Goal: Use online tool/utility: Utilize a website feature to perform a specific function

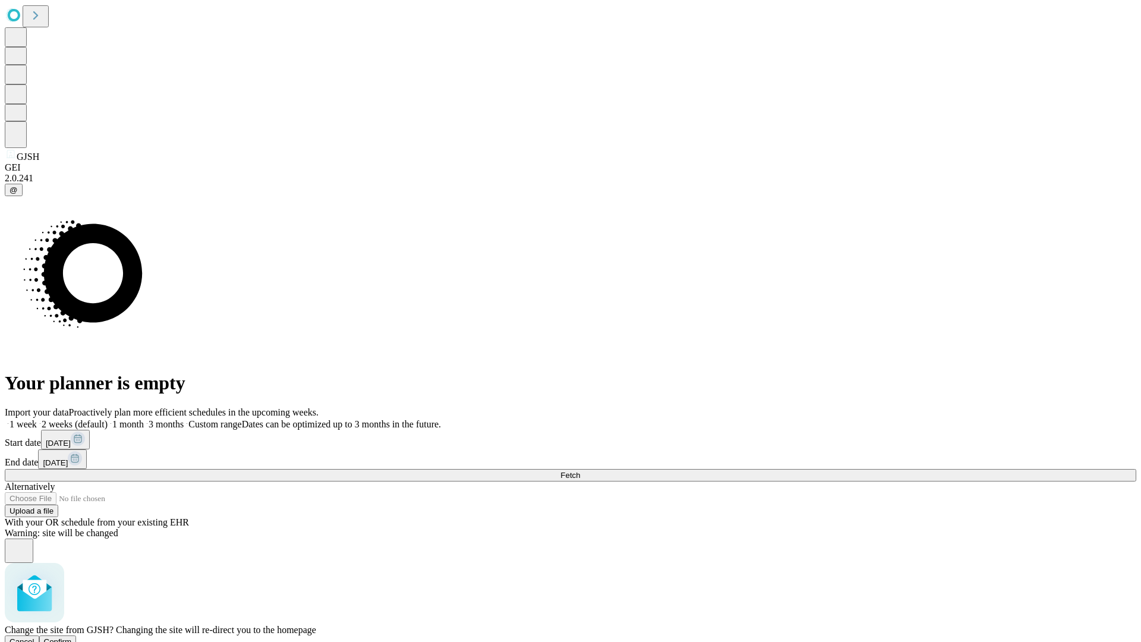
click at [72, 637] on span "Confirm" at bounding box center [58, 641] width 28 height 9
click at [108, 419] on label "2 weeks (default)" at bounding box center [72, 424] width 71 height 10
click at [580, 471] on span "Fetch" at bounding box center [570, 475] width 20 height 9
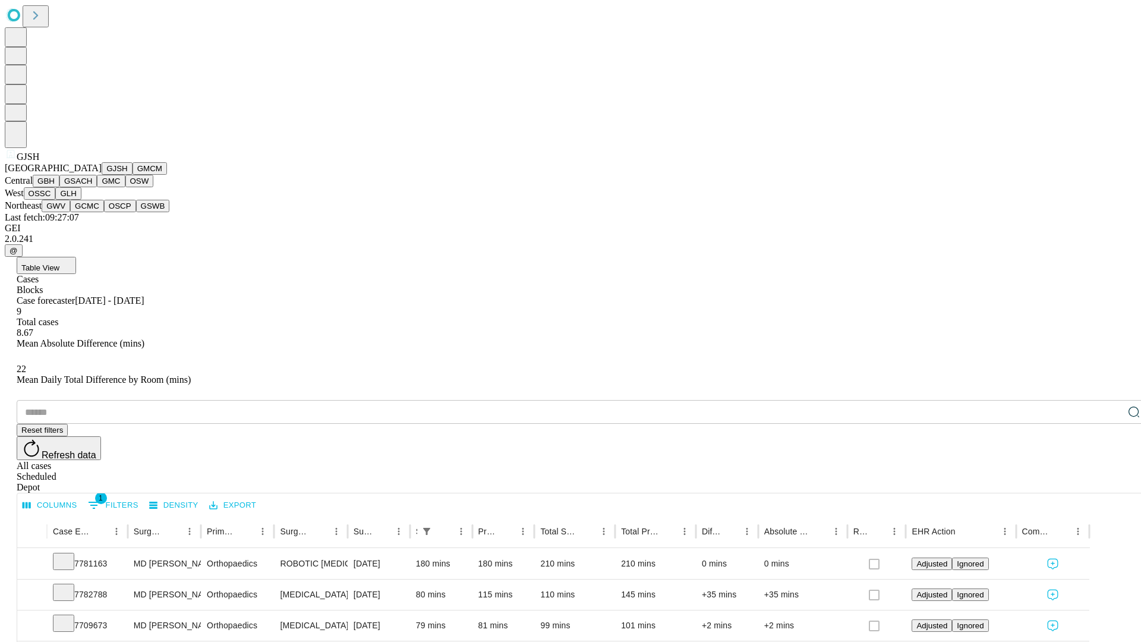
click at [133, 175] on button "GMCM" at bounding box center [150, 168] width 34 height 12
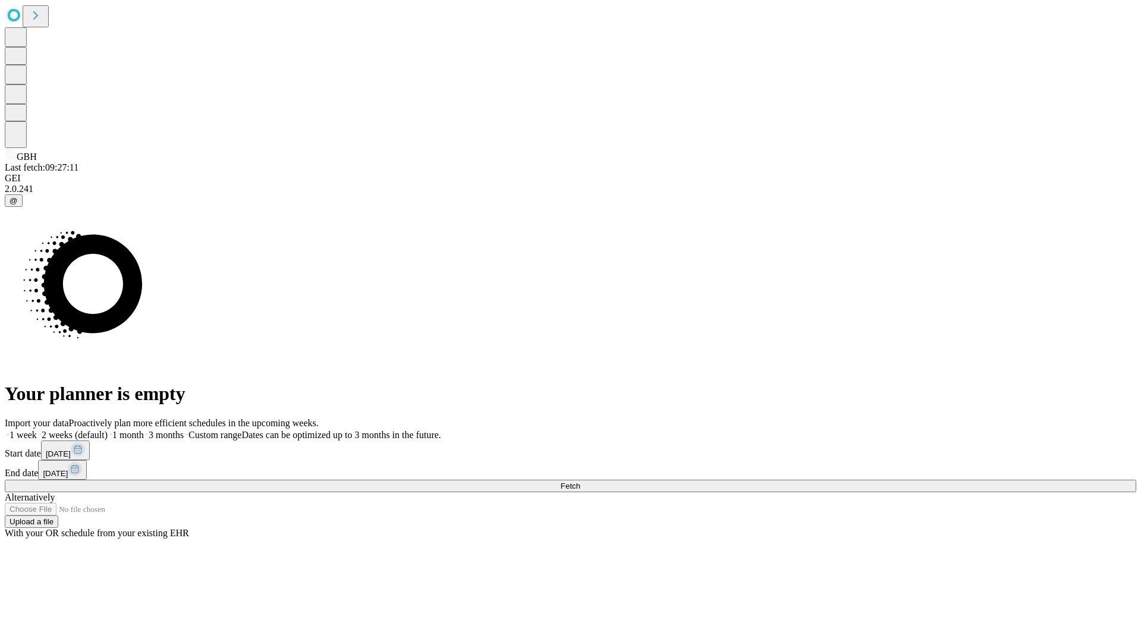
click at [108, 430] on label "2 weeks (default)" at bounding box center [72, 435] width 71 height 10
click at [580, 481] on span "Fetch" at bounding box center [570, 485] width 20 height 9
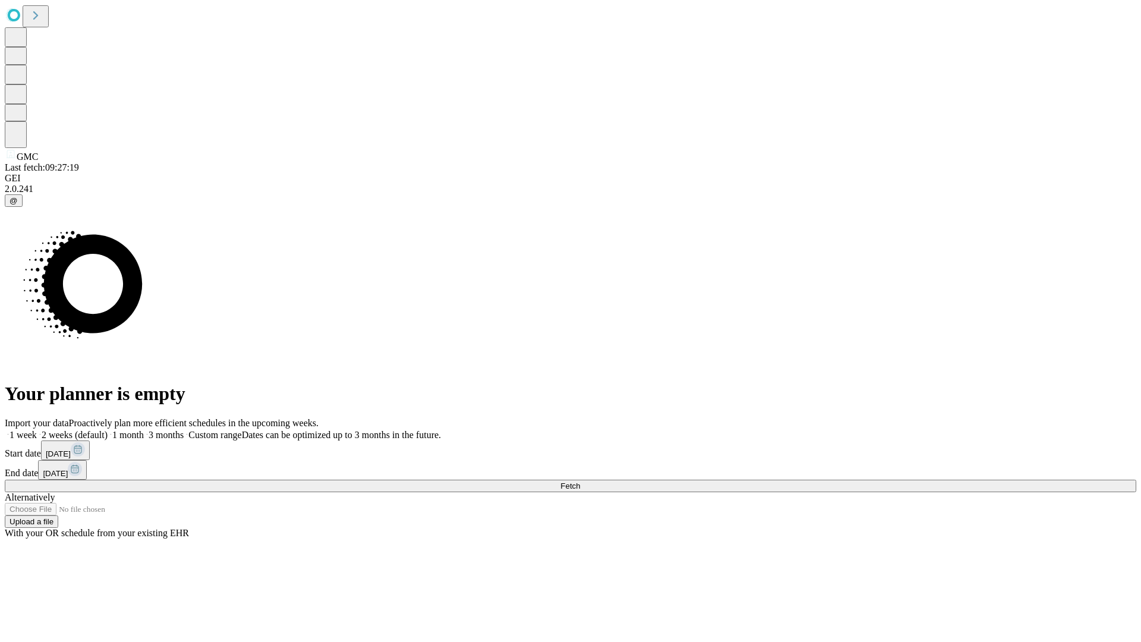
click at [108, 430] on label "2 weeks (default)" at bounding box center [72, 435] width 71 height 10
click at [580, 481] on span "Fetch" at bounding box center [570, 485] width 20 height 9
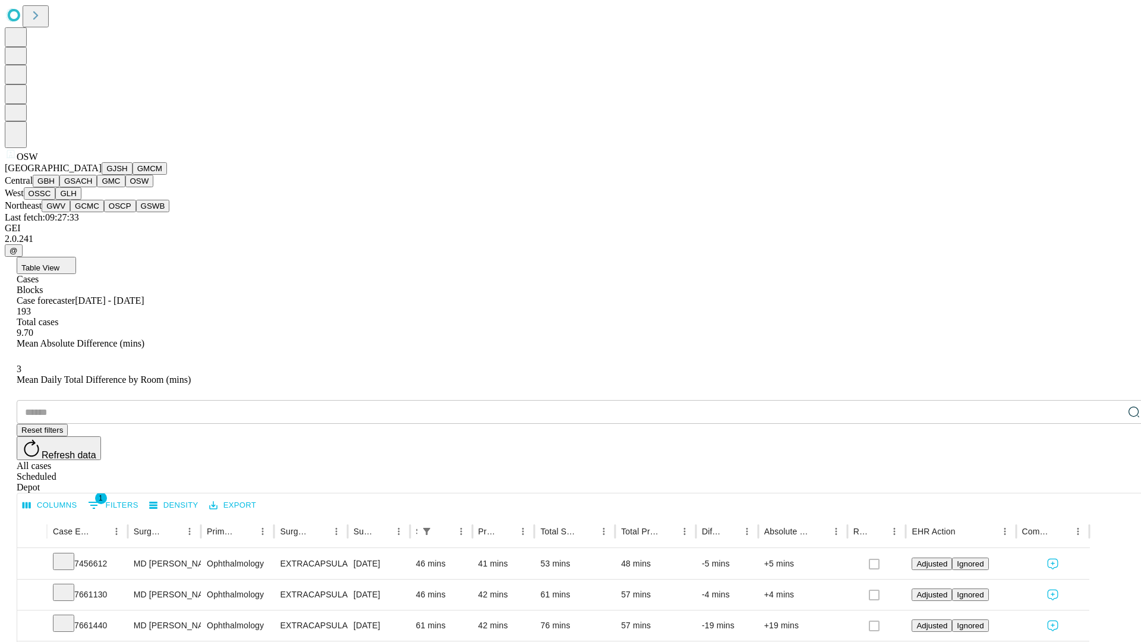
click at [56, 200] on button "OSSC" at bounding box center [40, 193] width 32 height 12
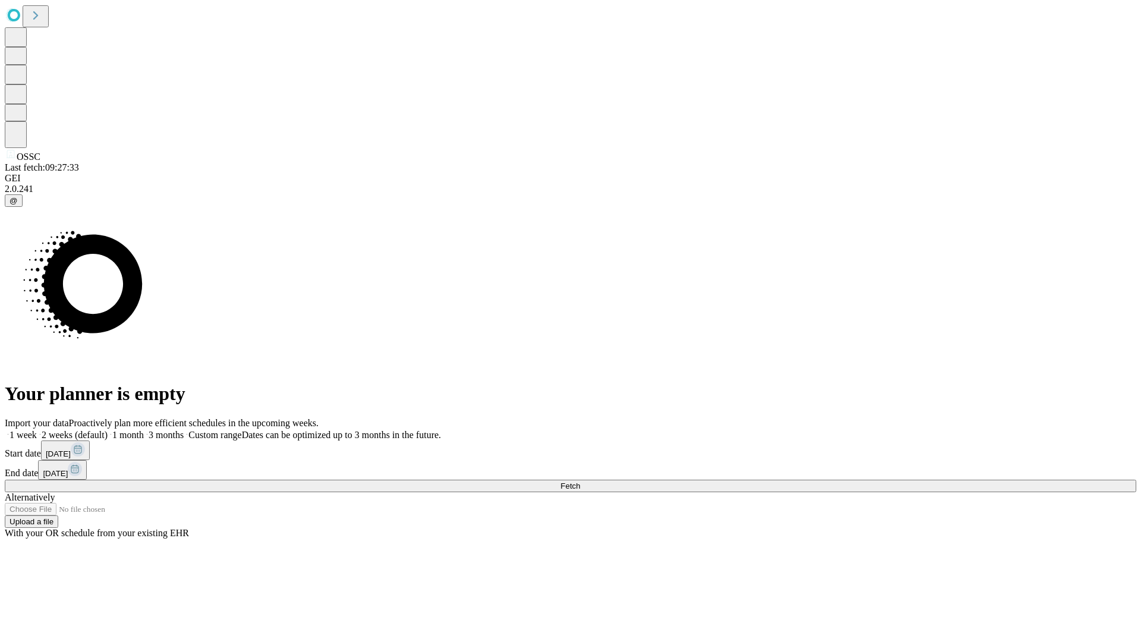
click at [108, 430] on label "2 weeks (default)" at bounding box center [72, 435] width 71 height 10
click at [580, 481] on span "Fetch" at bounding box center [570, 485] width 20 height 9
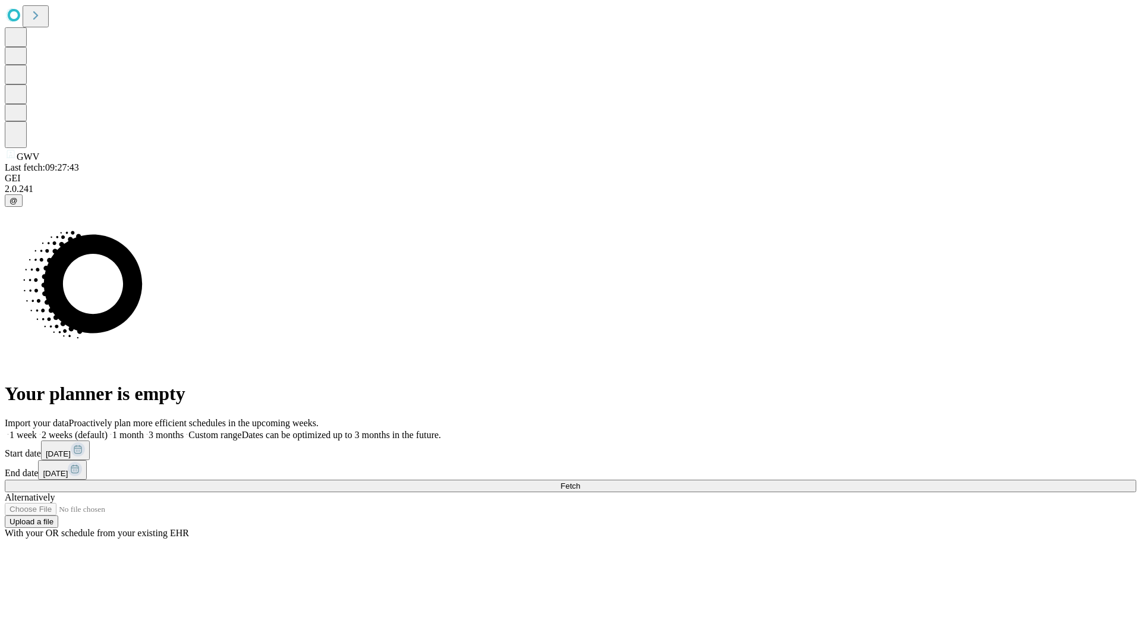
click at [108, 430] on label "2 weeks (default)" at bounding box center [72, 435] width 71 height 10
click at [580, 481] on span "Fetch" at bounding box center [570, 485] width 20 height 9
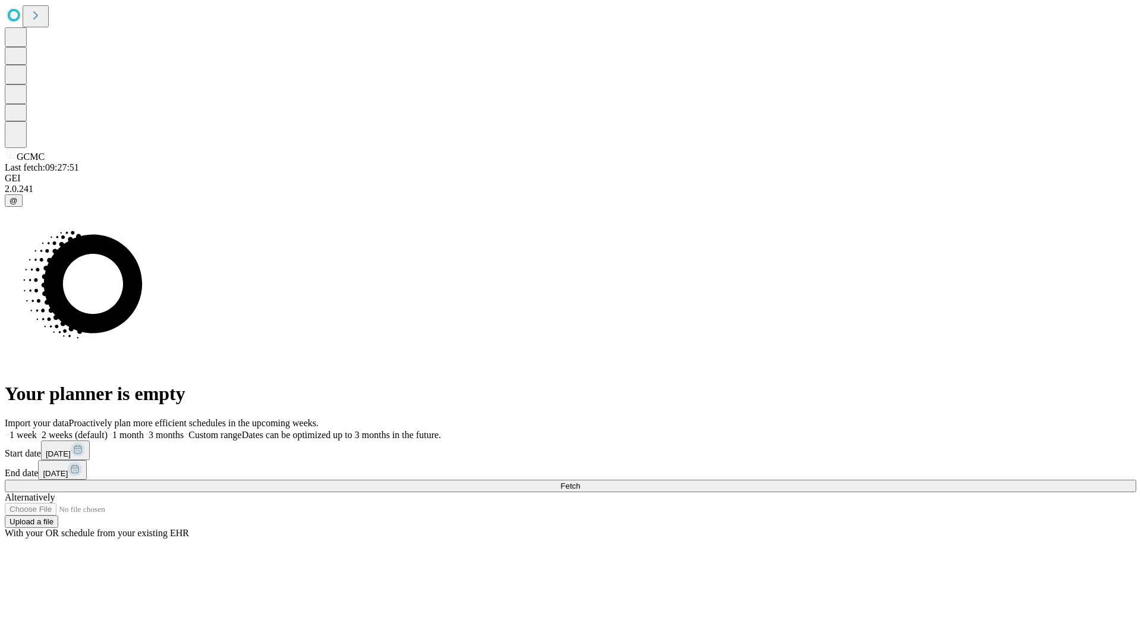
click at [108, 430] on label "2 weeks (default)" at bounding box center [72, 435] width 71 height 10
click at [580, 481] on span "Fetch" at bounding box center [570, 485] width 20 height 9
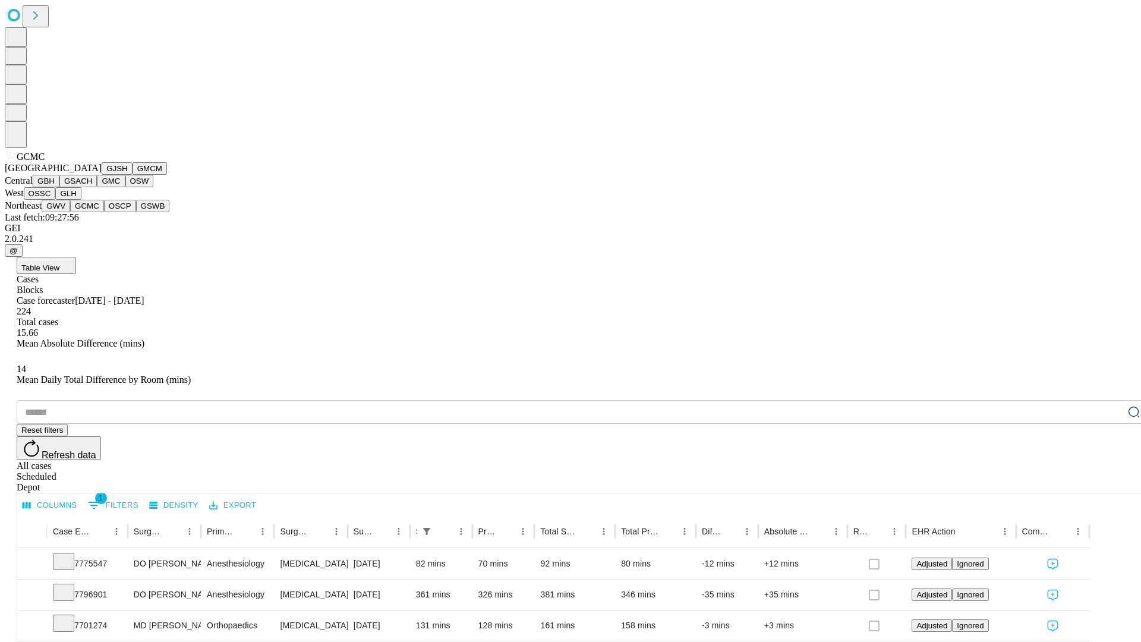
click at [104, 212] on button "OSCP" at bounding box center [120, 206] width 32 height 12
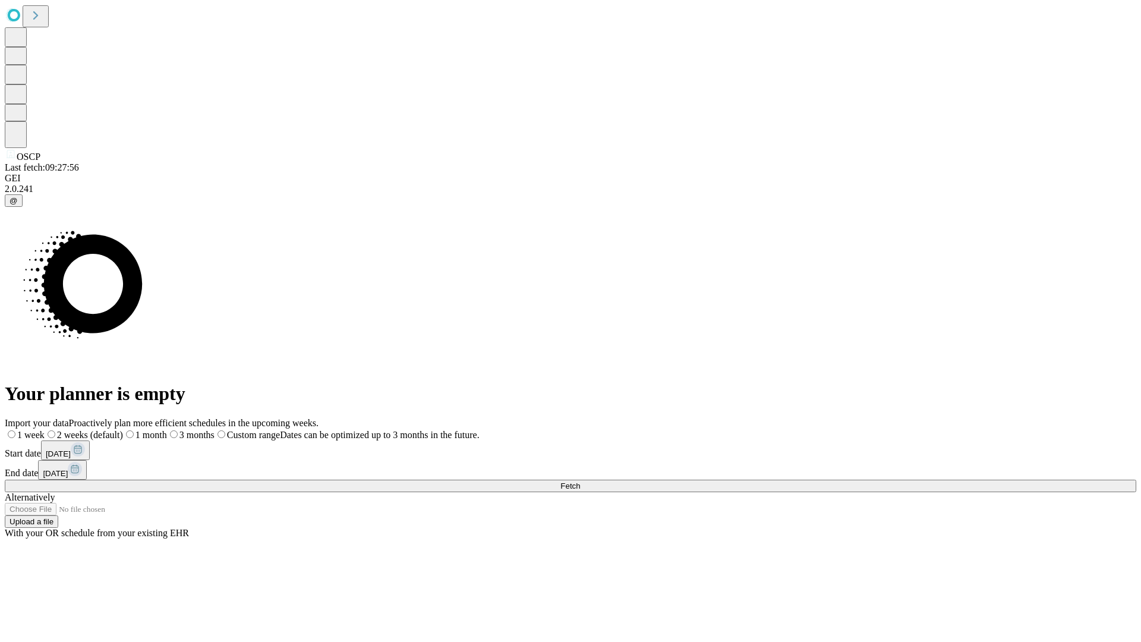
click at [123, 430] on label "2 weeks (default)" at bounding box center [84, 435] width 78 height 10
click at [580, 481] on span "Fetch" at bounding box center [570, 485] width 20 height 9
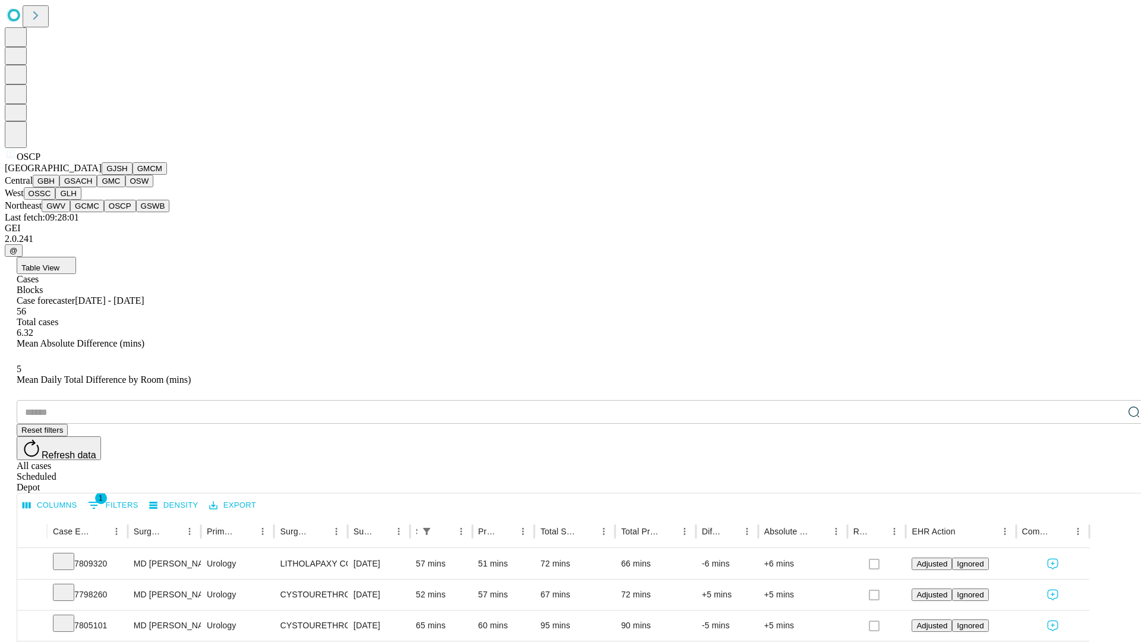
click at [136, 212] on button "GSWB" at bounding box center [153, 206] width 34 height 12
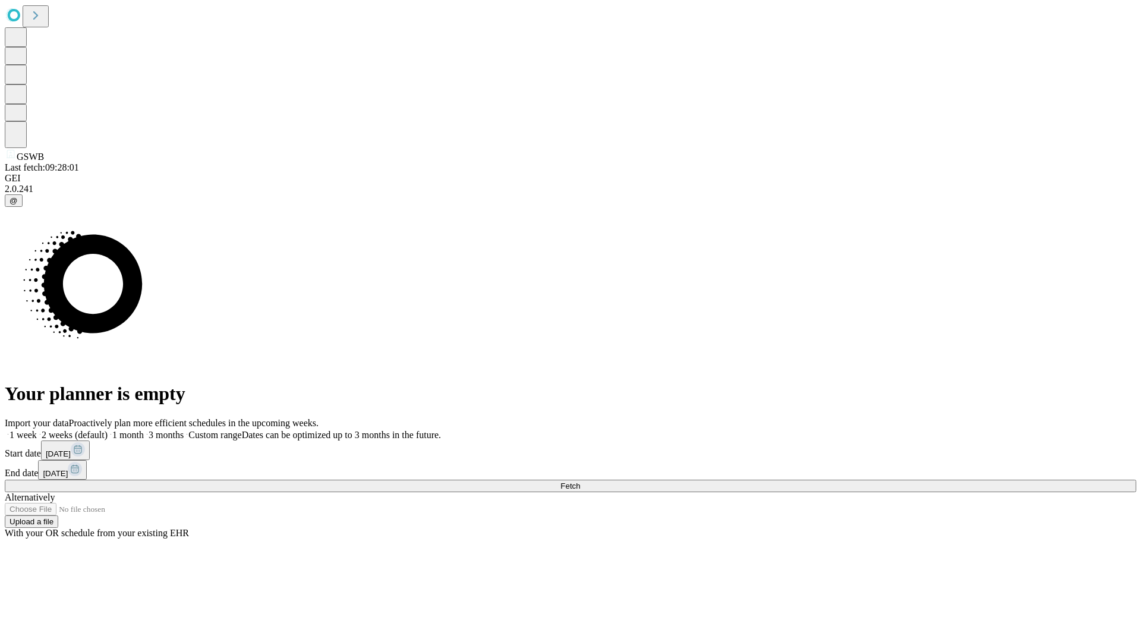
click at [108, 430] on label "2 weeks (default)" at bounding box center [72, 435] width 71 height 10
click at [580, 481] on span "Fetch" at bounding box center [570, 485] width 20 height 9
